Goal: Information Seeking & Learning: Learn about a topic

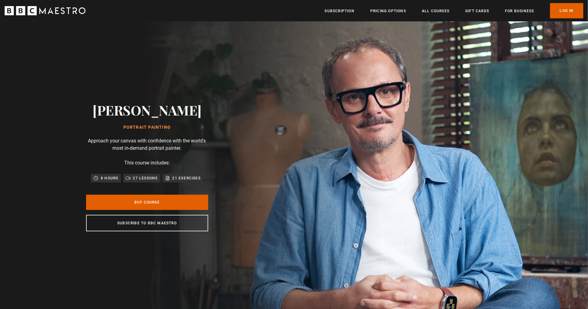
scroll to position [0, 80]
click at [135, 111] on h2 "[PERSON_NAME]" at bounding box center [146, 110] width 109 height 16
drag, startPoint x: 135, startPoint y: 111, endPoint x: 151, endPoint y: 111, distance: 16.5
click at [135, 111] on h2 "[PERSON_NAME]" at bounding box center [146, 110] width 109 height 16
click at [169, 111] on h2 "[PERSON_NAME]" at bounding box center [146, 110] width 109 height 16
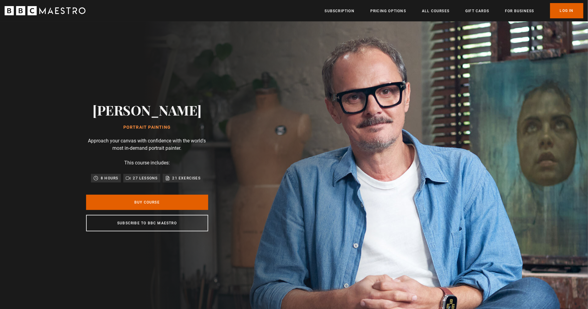
copy h2 "[PERSON_NAME]"
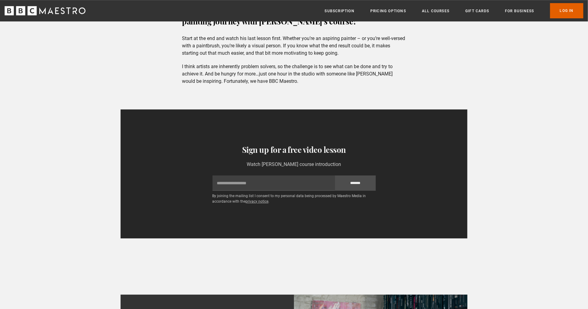
scroll to position [2136, 0]
